Goal: Check status: Check status

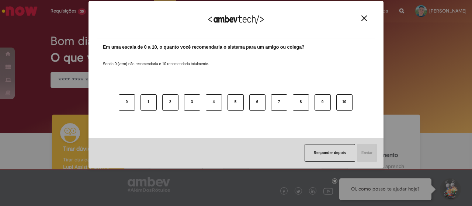
click at [364, 20] on img "Close" at bounding box center [364, 18] width 6 height 6
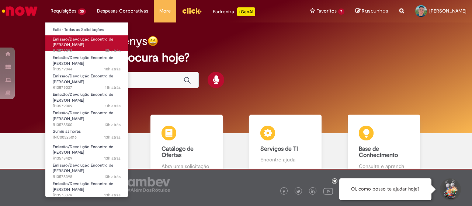
click at [64, 43] on span "Emissão/Devolução Encontro de [PERSON_NAME]" at bounding box center [83, 41] width 60 height 11
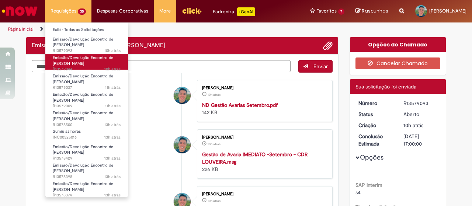
click at [63, 56] on span "Emissão/Devolução Encontro de [PERSON_NAME]" at bounding box center [83, 60] width 60 height 11
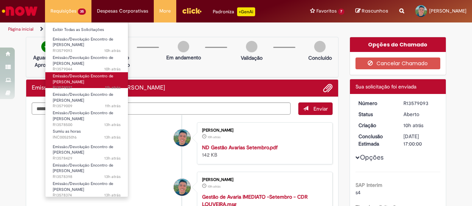
click at [65, 74] on span "Emissão/Devolução Encontro de [PERSON_NAME]" at bounding box center [83, 78] width 60 height 11
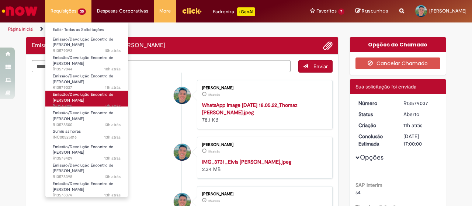
click at [66, 100] on span "Emissão/Devolução Encontro de [PERSON_NAME]" at bounding box center [83, 97] width 60 height 11
